Goal: Information Seeking & Learning: Learn about a topic

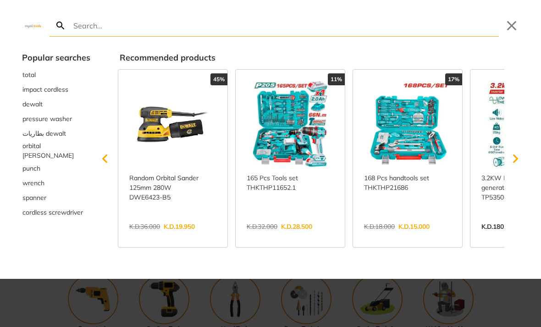
type input "h"
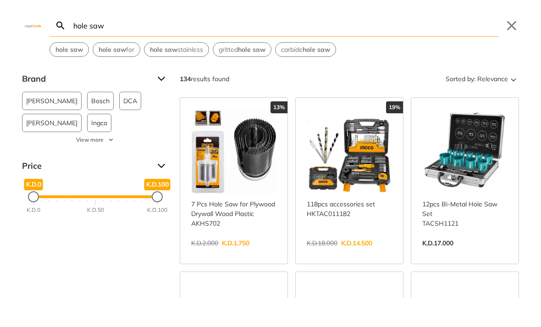
click at [326, 54] on span "carbide hole saw" at bounding box center [305, 50] width 49 height 10
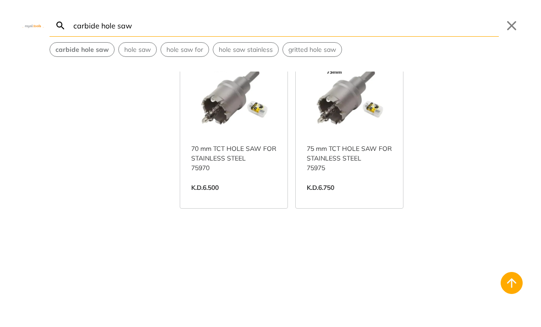
scroll to position [1625, 0]
click at [151, 48] on button "hole saw" at bounding box center [138, 50] width 38 height 14
type input "hole saw"
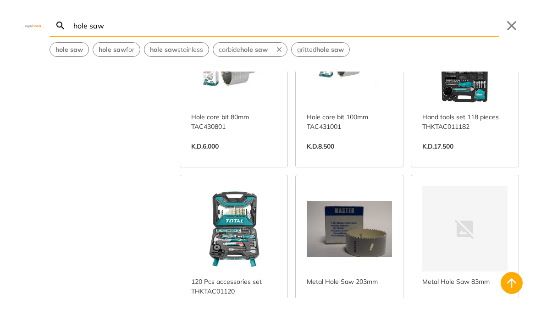
scroll to position [787, 0]
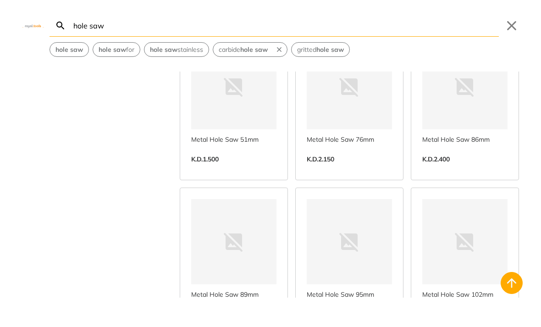
scroll to position [1247, 0]
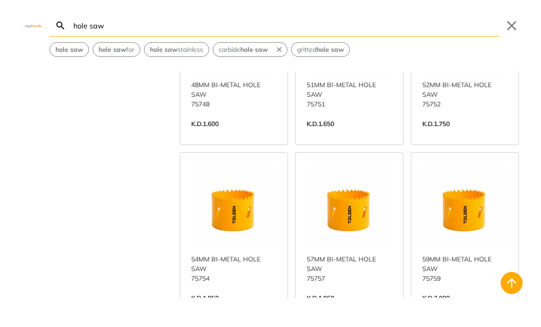
scroll to position [3477, 0]
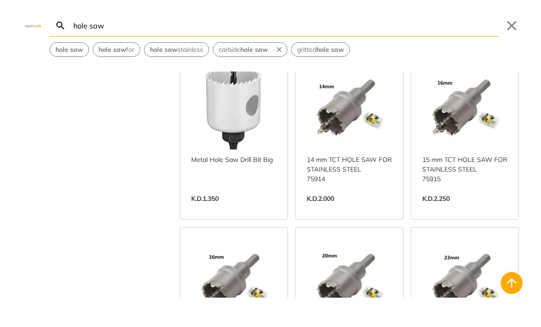
scroll to position [5315, 0]
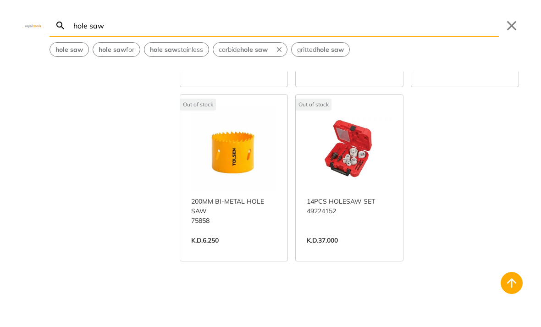
scroll to position [7525, 0]
